Goal: Navigation & Orientation: Locate item on page

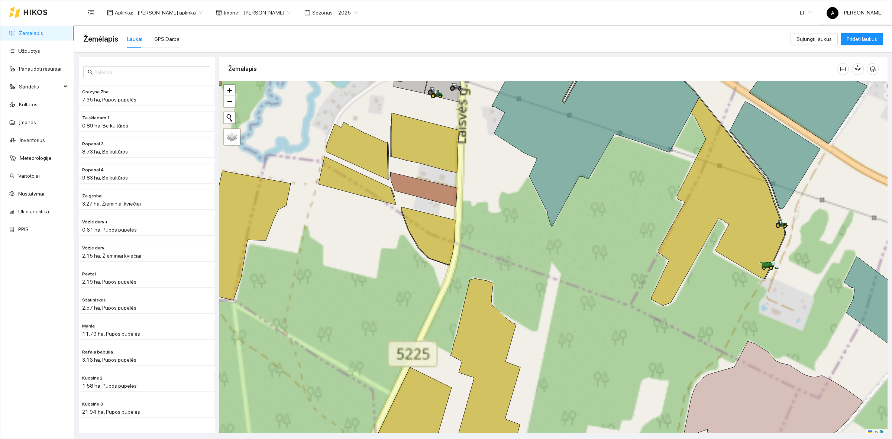
scroll to position [2, 0]
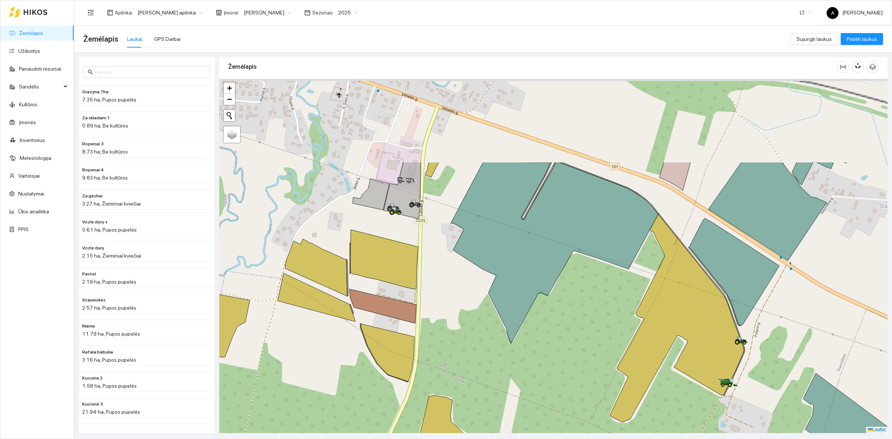
drag, startPoint x: 474, startPoint y: 207, endPoint x: 435, endPoint y: 335, distance: 133.4
click at [435, 335] on div at bounding box center [553, 256] width 668 height 354
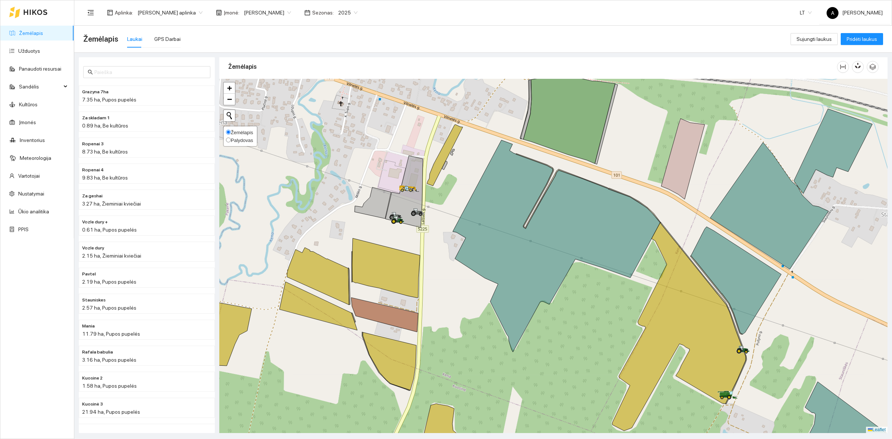
click at [237, 139] on span "Palydovas" at bounding box center [242, 141] width 22 height 6
click at [231, 139] on input "Palydovas" at bounding box center [228, 140] width 5 height 5
radio input "true"
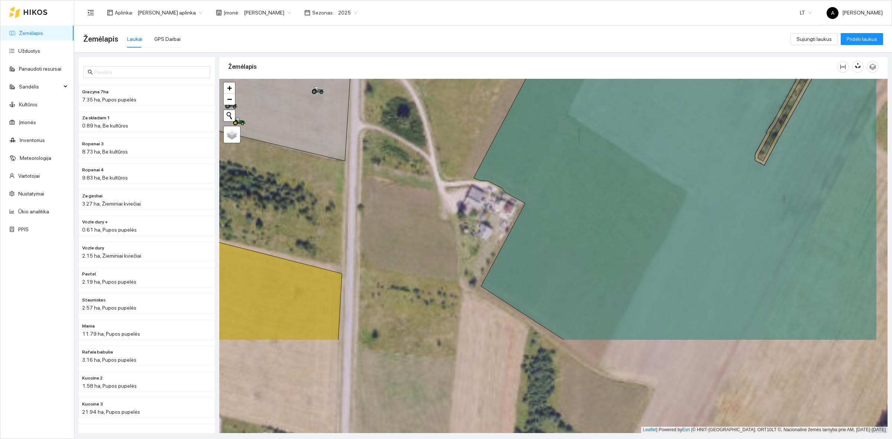
drag, startPoint x: 557, startPoint y: 307, endPoint x: 478, endPoint y: 178, distance: 150.8
click at [478, 178] on icon at bounding box center [675, 127] width 403 height 426
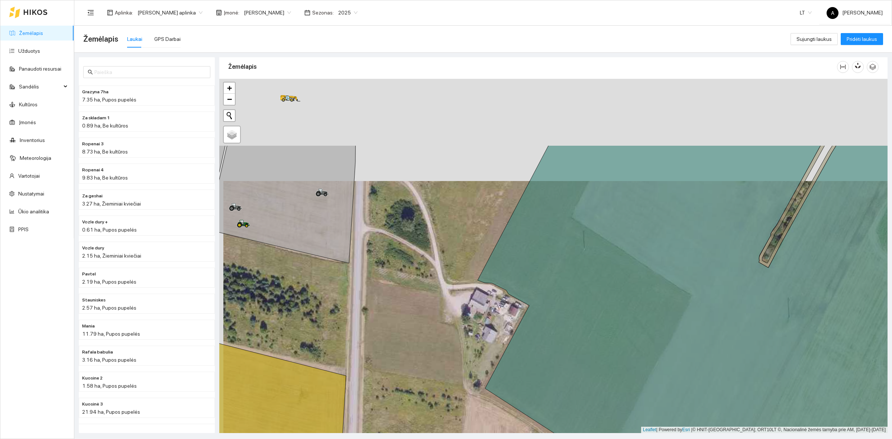
drag, startPoint x: 433, startPoint y: 220, endPoint x: 432, endPoint y: 267, distance: 46.1
click at [432, 267] on div at bounding box center [553, 256] width 668 height 354
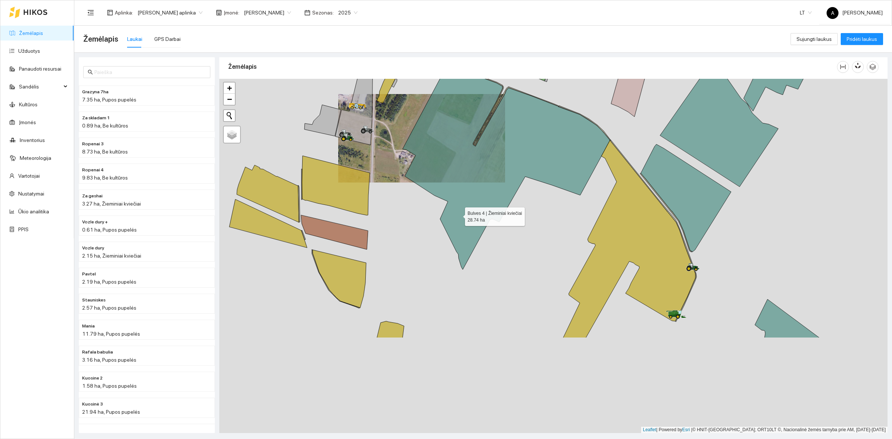
drag, startPoint x: 549, startPoint y: 348, endPoint x: 454, endPoint y: 209, distance: 168.2
click at [454, 209] on icon at bounding box center [507, 164] width 208 height 212
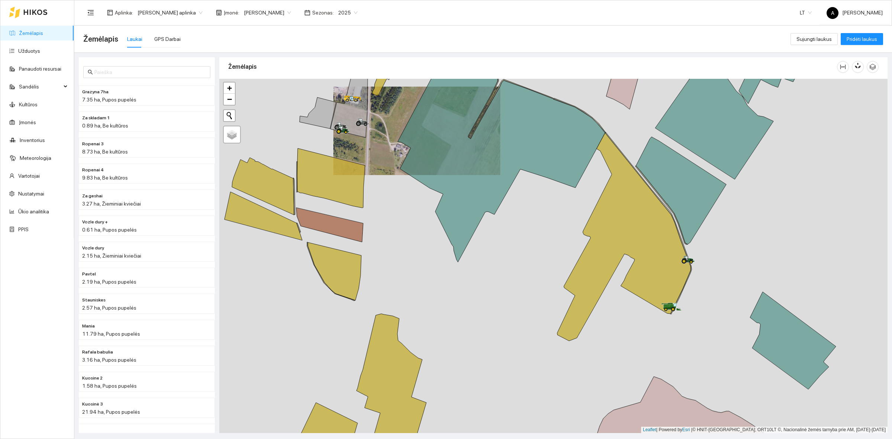
drag, startPoint x: 547, startPoint y: 326, endPoint x: 517, endPoint y: 267, distance: 66.3
click at [517, 268] on div at bounding box center [553, 256] width 668 height 354
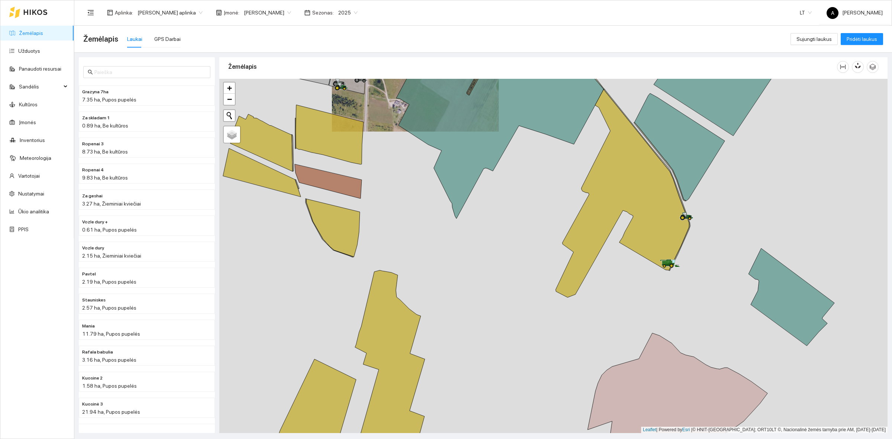
drag, startPoint x: 426, startPoint y: 256, endPoint x: 438, endPoint y: 261, distance: 13.3
click at [438, 261] on div at bounding box center [553, 256] width 668 height 354
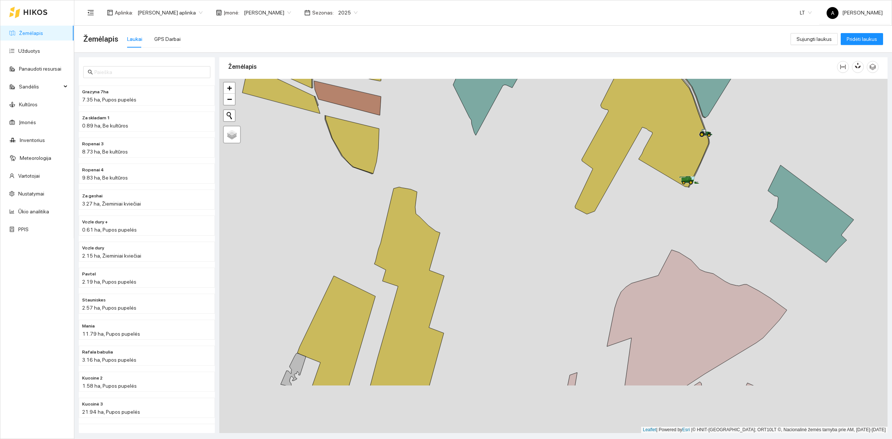
drag, startPoint x: 437, startPoint y: 254, endPoint x: 457, endPoint y: 166, distance: 89.6
click at [457, 166] on div at bounding box center [553, 256] width 668 height 354
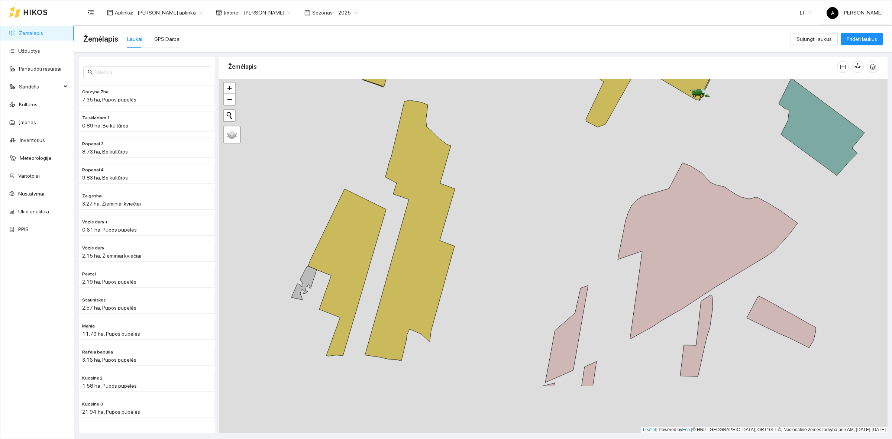
drag, startPoint x: 402, startPoint y: 237, endPoint x: 401, endPoint y: 215, distance: 22.3
click at [407, 190] on div at bounding box center [553, 256] width 668 height 354
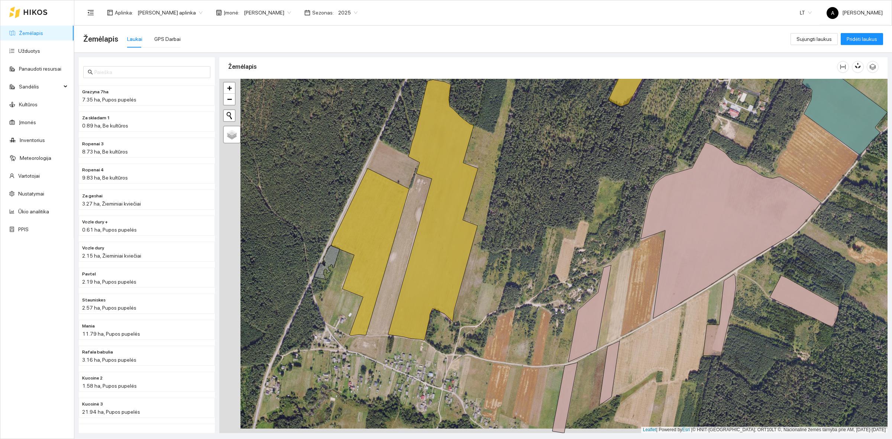
drag, startPoint x: 497, startPoint y: 316, endPoint x: 509, endPoint y: 311, distance: 12.8
click at [509, 311] on div at bounding box center [553, 256] width 668 height 354
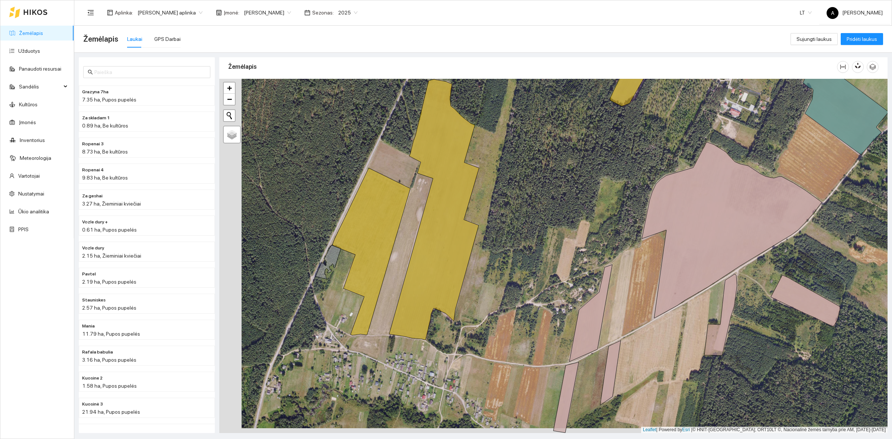
click at [463, 323] on div at bounding box center [553, 256] width 668 height 354
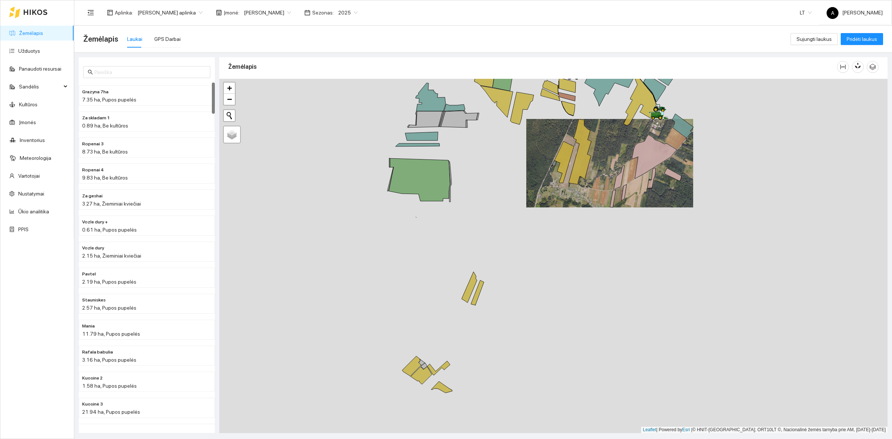
drag, startPoint x: 653, startPoint y: 217, endPoint x: 611, endPoint y: 143, distance: 85.4
click at [611, 143] on div at bounding box center [553, 256] width 668 height 354
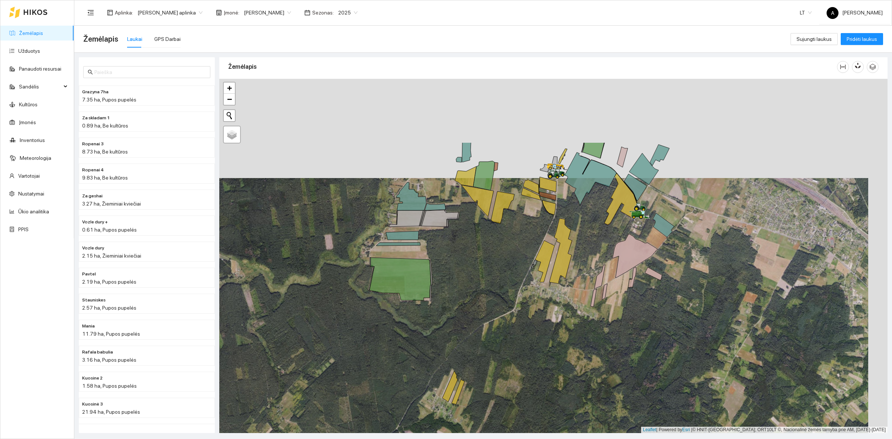
drag, startPoint x: 577, startPoint y: 229, endPoint x: 573, endPoint y: 256, distance: 27.0
click at [573, 256] on div at bounding box center [553, 256] width 668 height 354
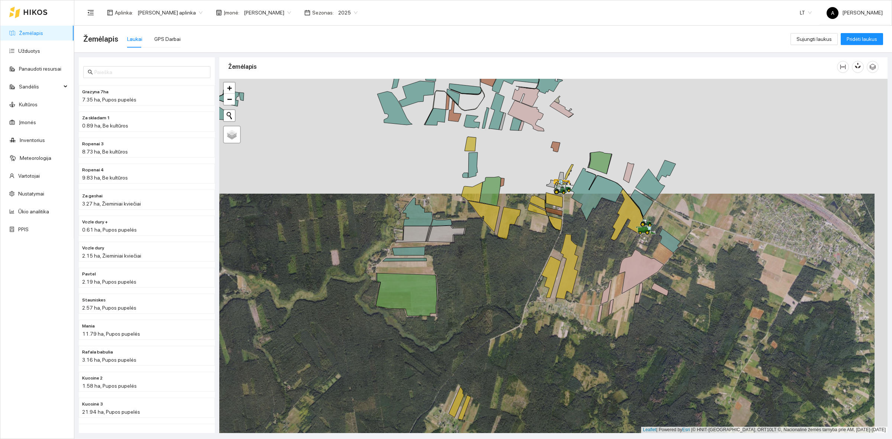
drag, startPoint x: 556, startPoint y: 269, endPoint x: 552, endPoint y: 287, distance: 18.6
click at [567, 318] on div at bounding box center [553, 256] width 668 height 354
